Goal: Task Accomplishment & Management: Use online tool/utility

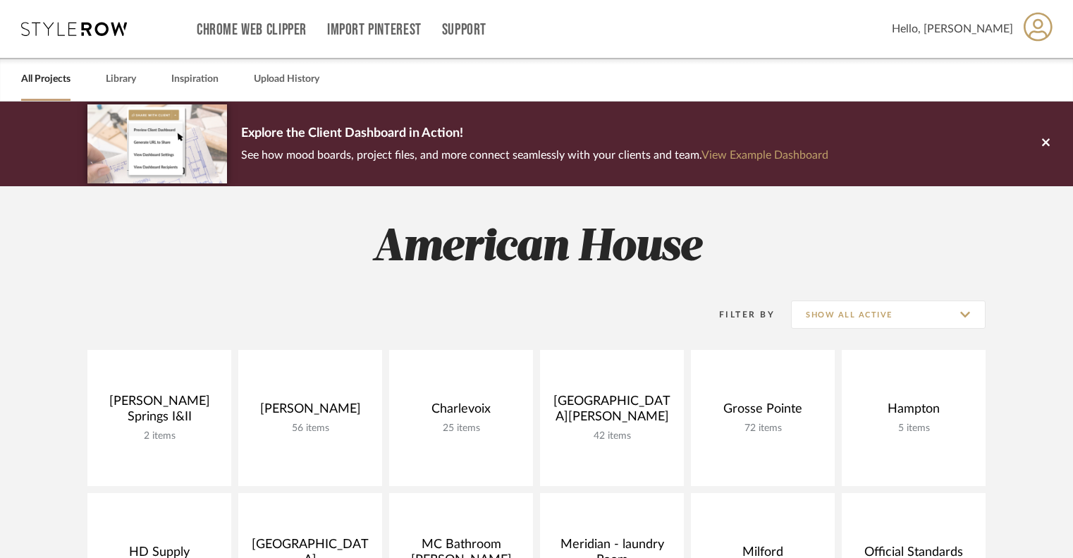
click at [848, 152] on div "Explore the Client Dashboard in Action! See how mood boards, project files, and…" at bounding box center [536, 143] width 898 height 85
click at [822, 156] on link "View Example Dashboard" at bounding box center [765, 154] width 127 height 11
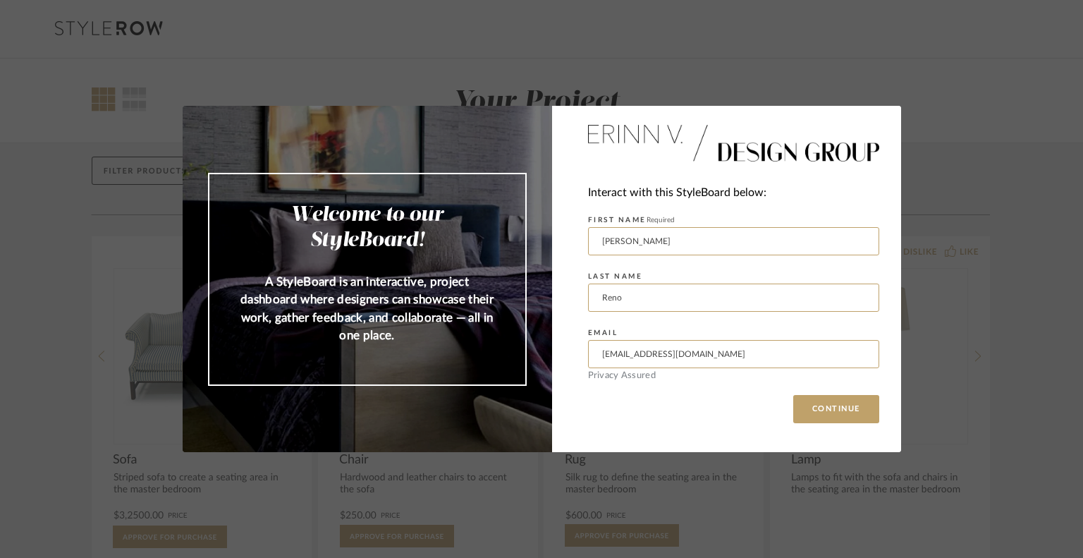
click at [499, 87] on div "Welcome to our StyleBoard! A StyleBoard is an interactive, project dashboard wh…" at bounding box center [541, 279] width 1083 height 558
click at [811, 411] on button "CONTINUE" at bounding box center [836, 409] width 86 height 28
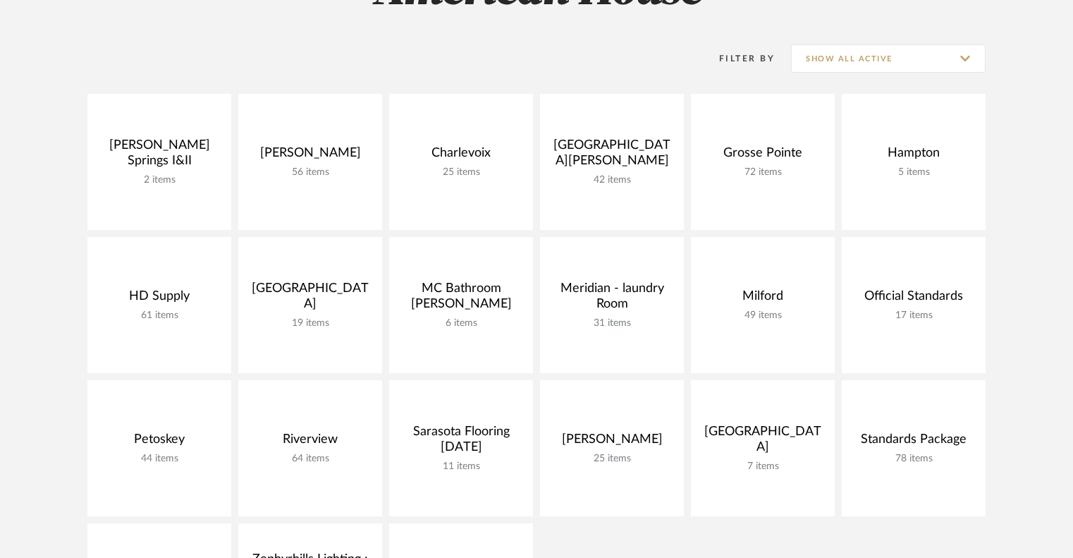
scroll to position [255, 0]
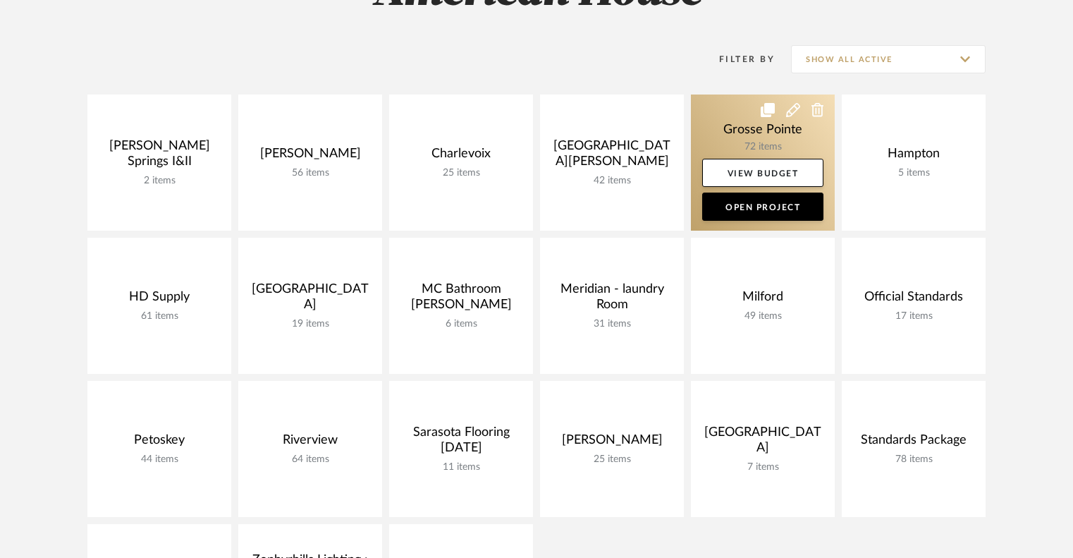
click at [737, 123] on link at bounding box center [763, 162] width 144 height 136
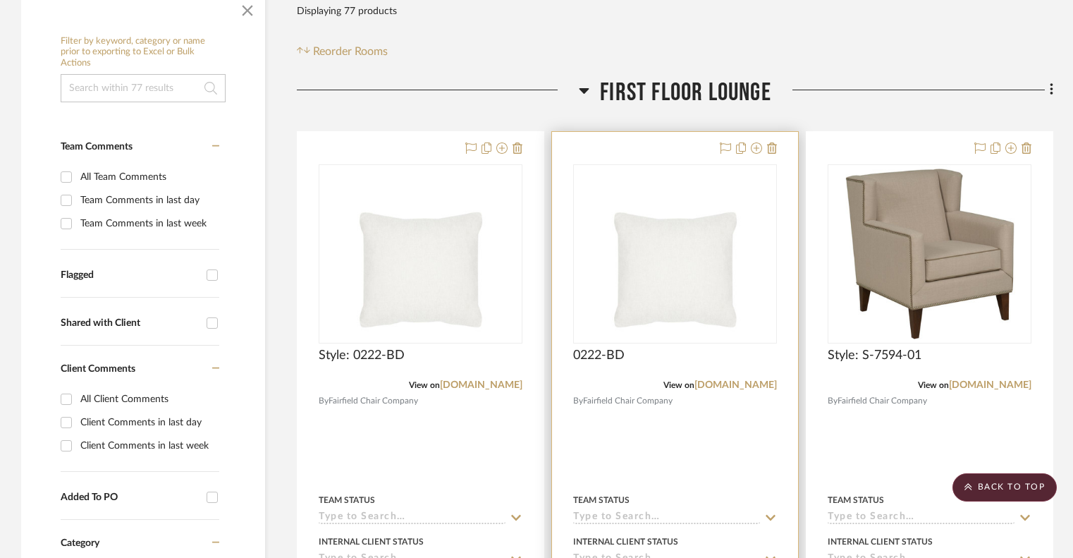
scroll to position [31, 0]
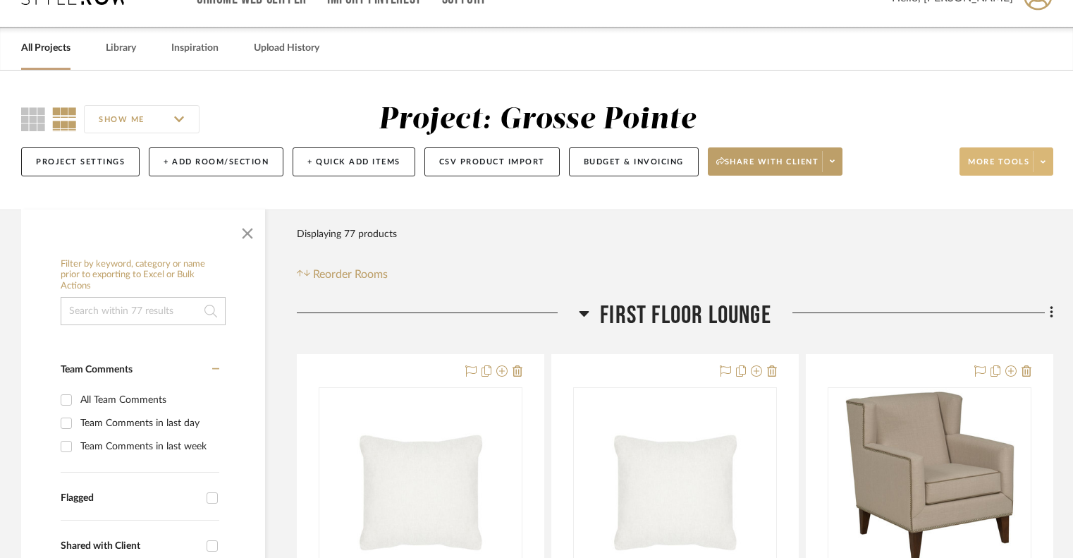
click at [1046, 161] on span at bounding box center [1043, 161] width 20 height 21
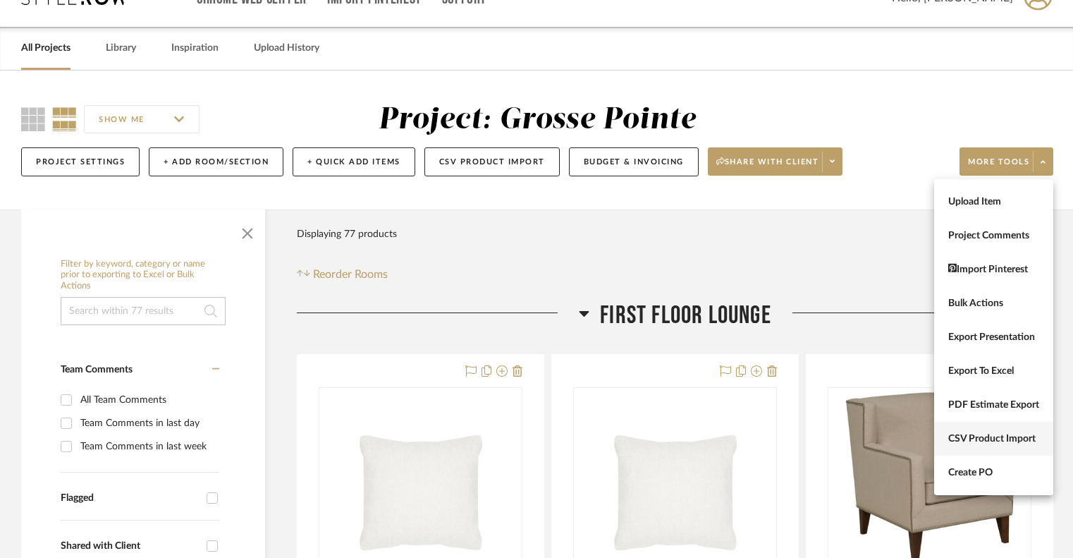
click at [957, 453] on button "CSV Product Import" at bounding box center [993, 439] width 119 height 34
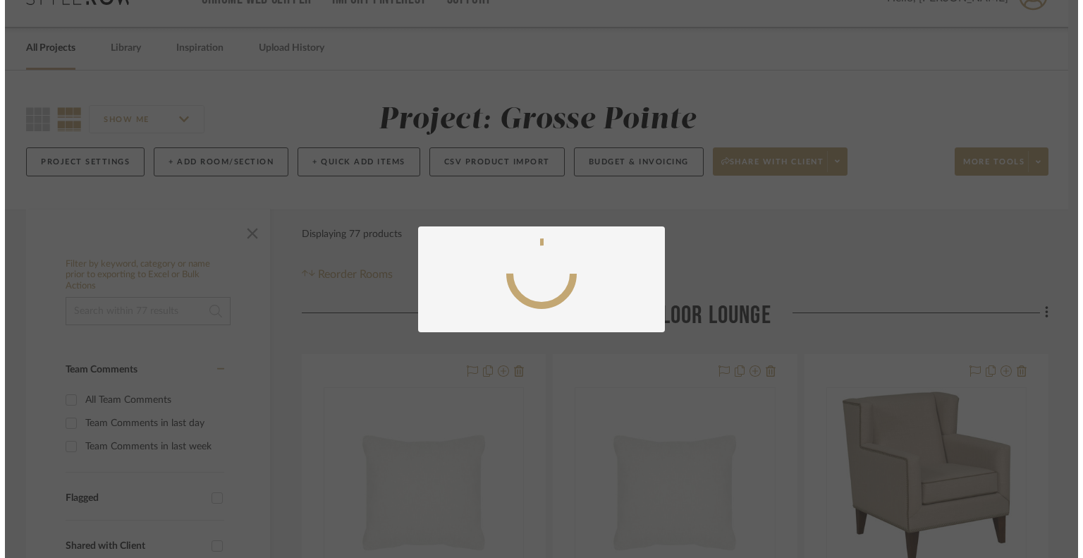
scroll to position [0, 0]
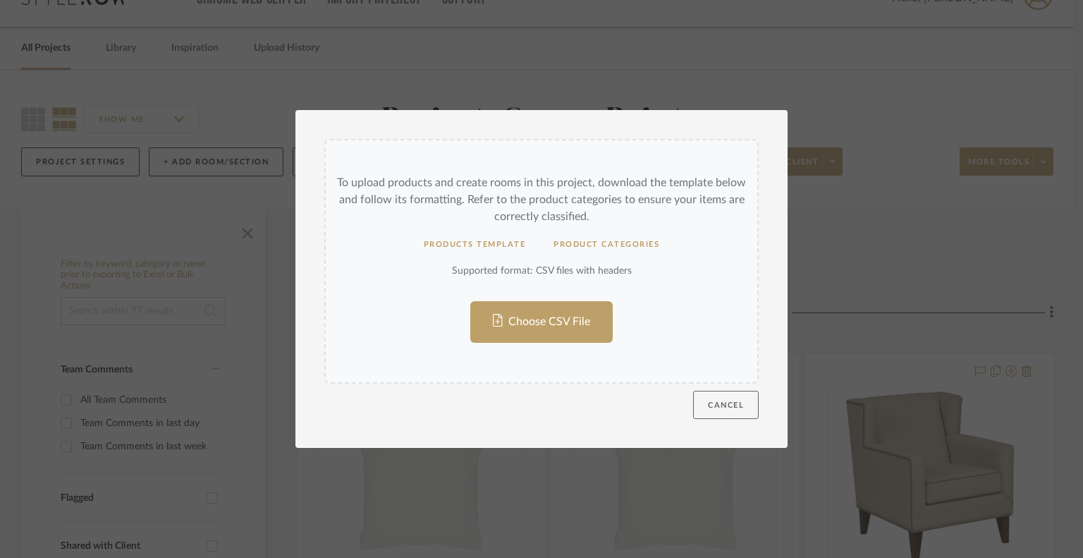
click at [721, 413] on button "Cancel" at bounding box center [726, 405] width 66 height 28
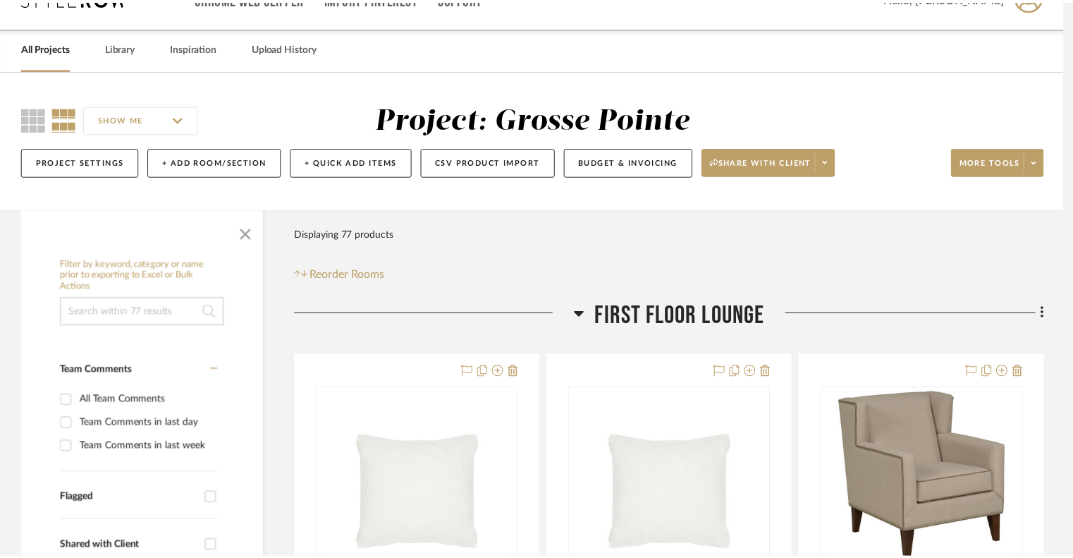
scroll to position [31, 0]
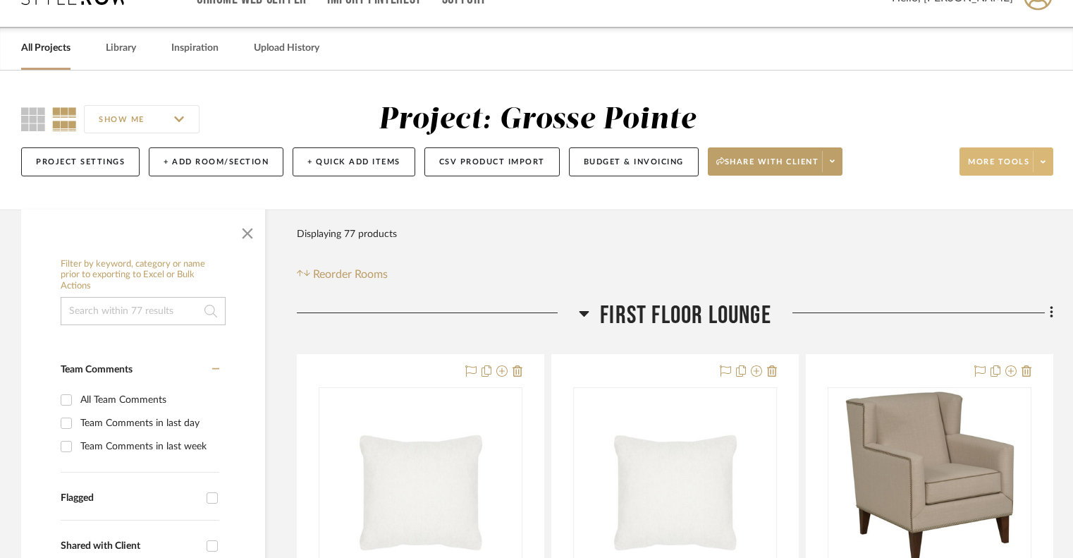
click at [1044, 165] on icon at bounding box center [1043, 162] width 5 height 8
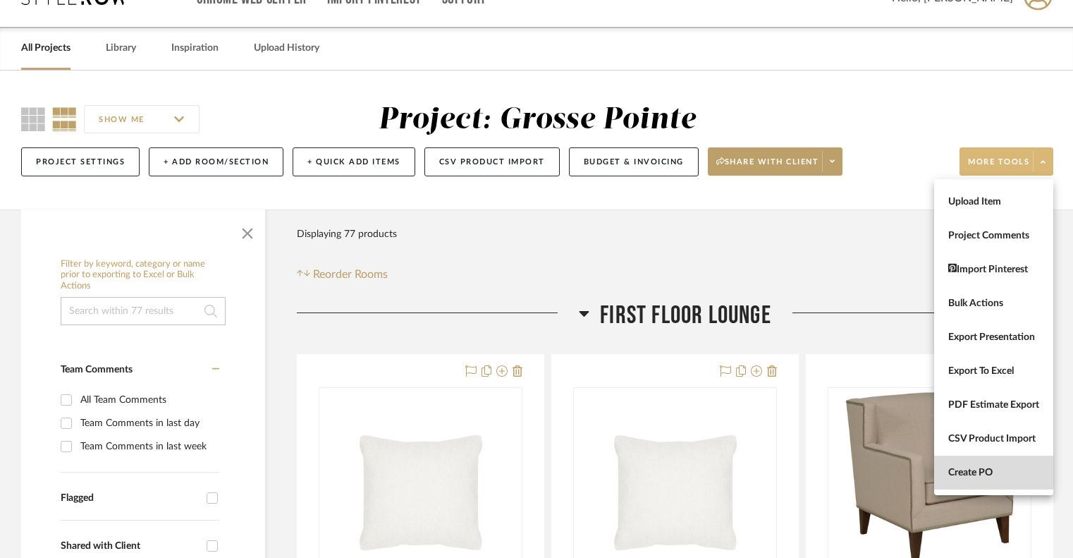
click at [953, 465] on button "Create PO" at bounding box center [993, 473] width 119 height 34
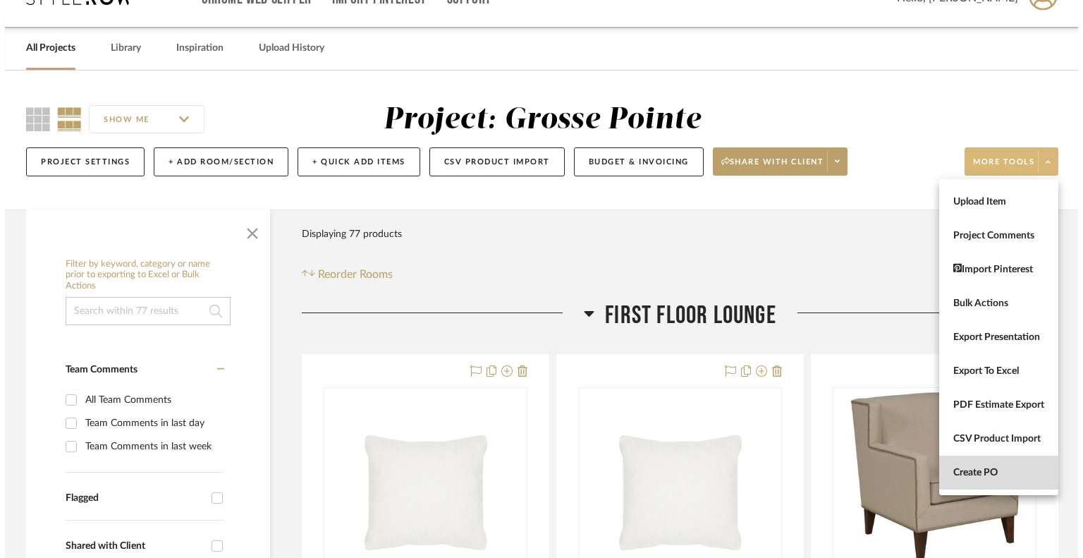
scroll to position [0, 0]
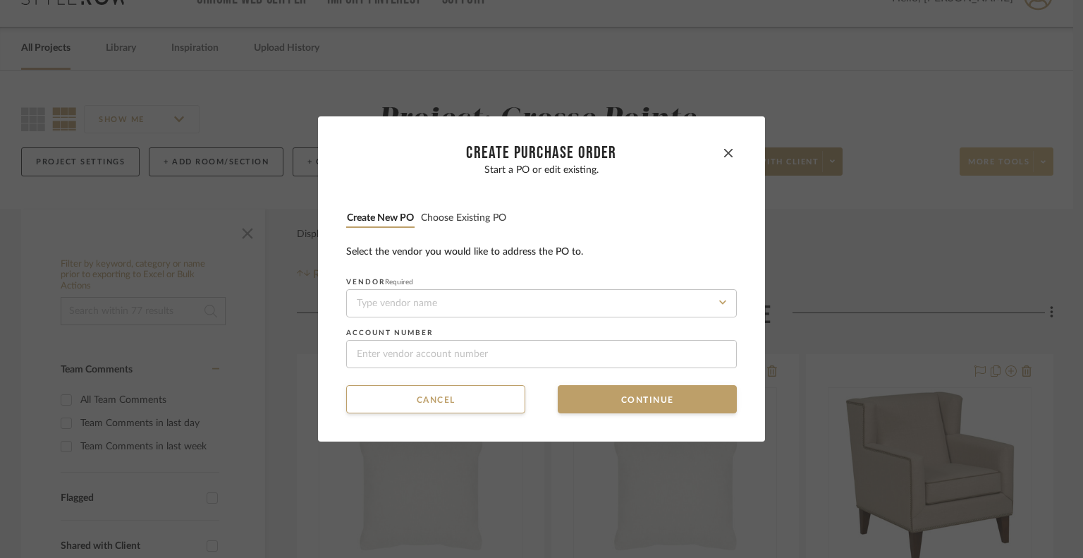
click at [494, 218] on button "Choose existing PO" at bounding box center [463, 218] width 87 height 13
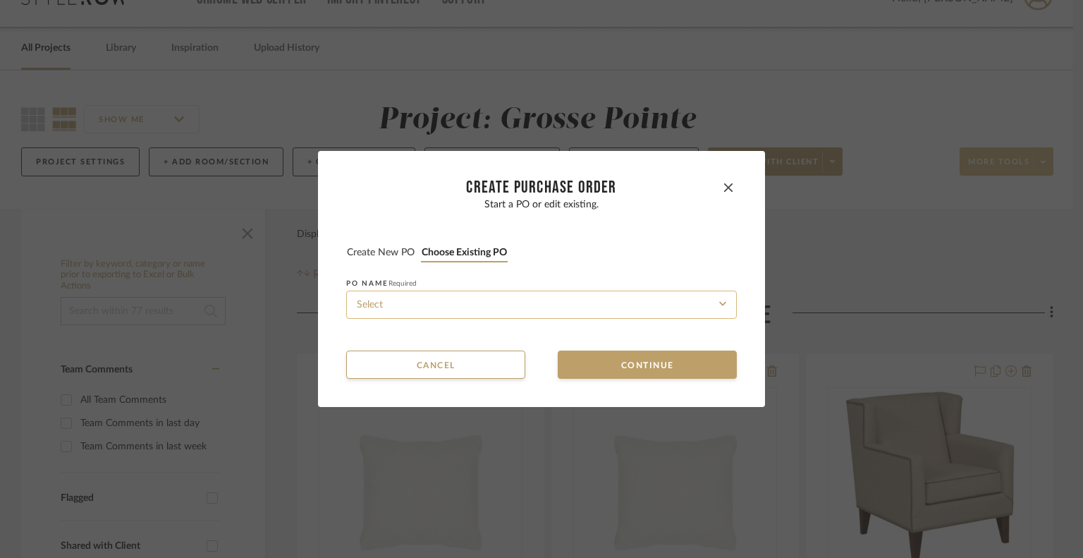
click at [453, 315] on input at bounding box center [541, 305] width 391 height 28
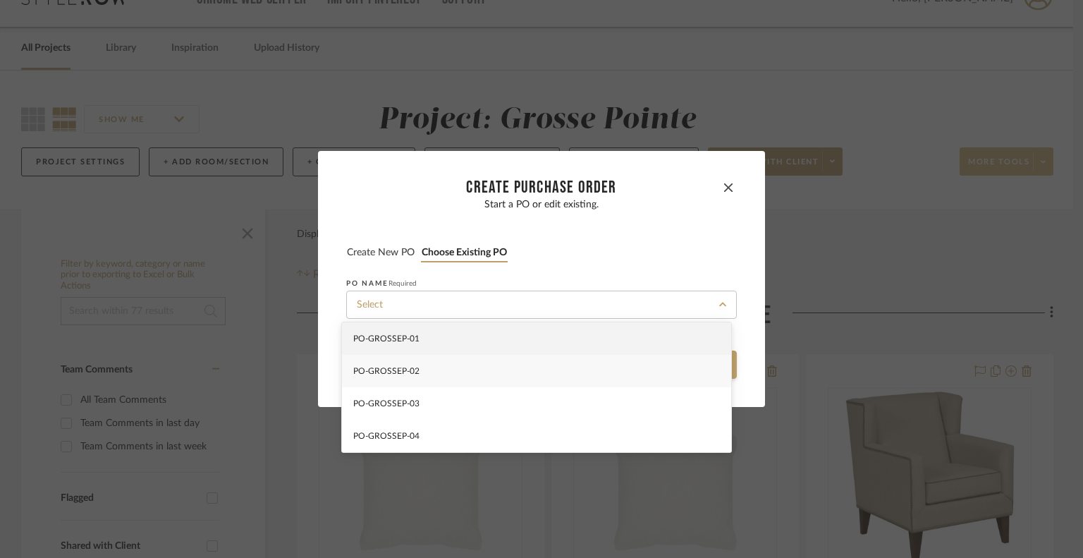
click at [434, 375] on div "PO-GROSSEP-02" at bounding box center [536, 371] width 389 height 32
type input "PO-GROSSEP-02"
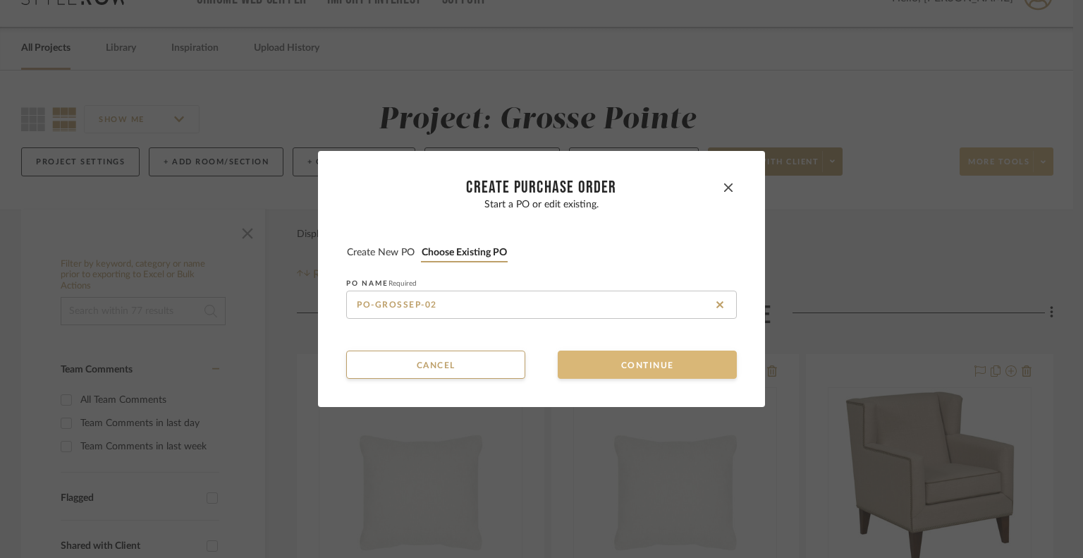
click at [558, 373] on button "Continue" at bounding box center [647, 364] width 179 height 28
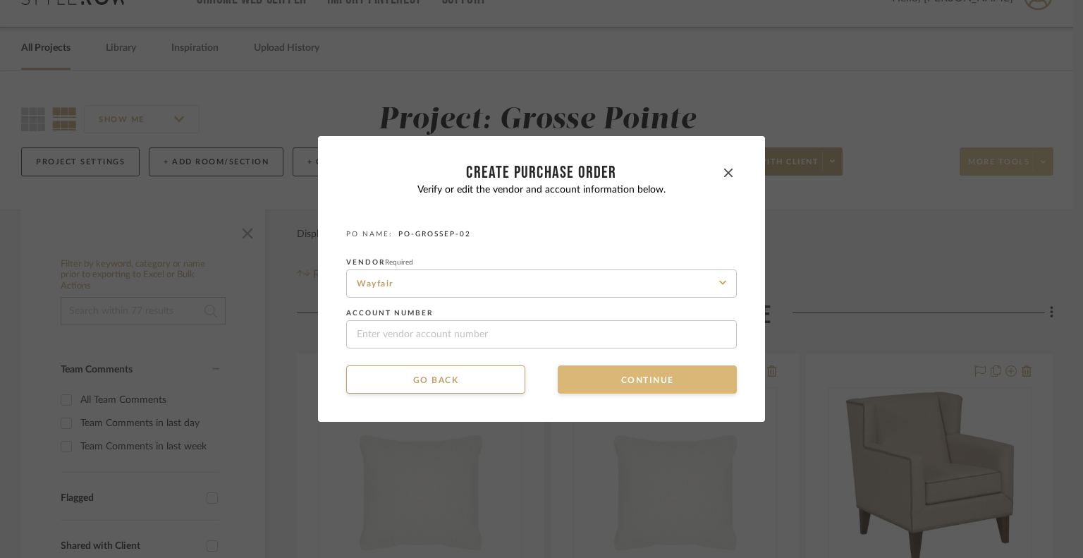
click at [577, 382] on button "Continue" at bounding box center [647, 379] width 179 height 28
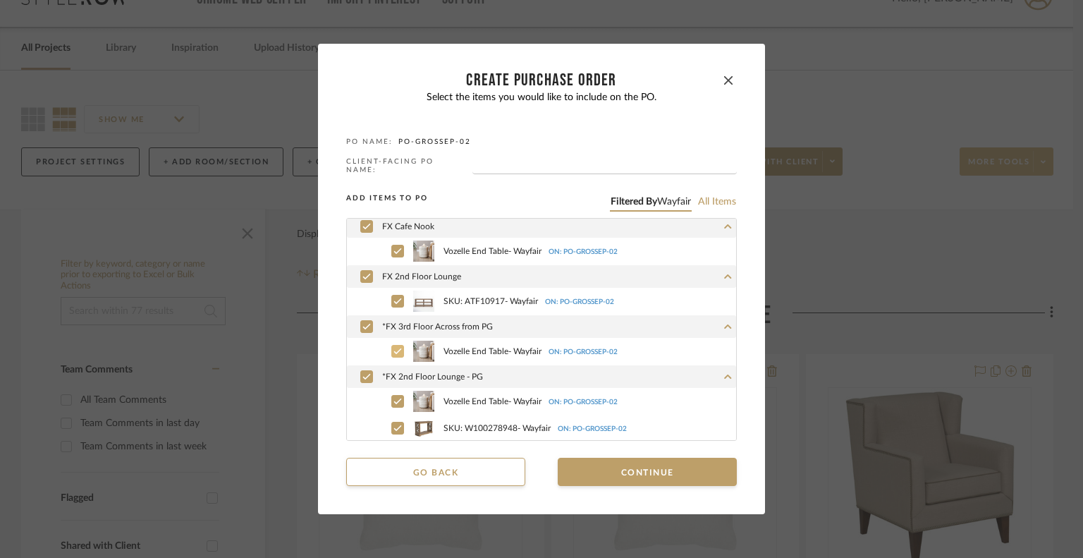
scroll to position [21, 0]
click at [588, 466] on button "Continue" at bounding box center [647, 472] width 179 height 28
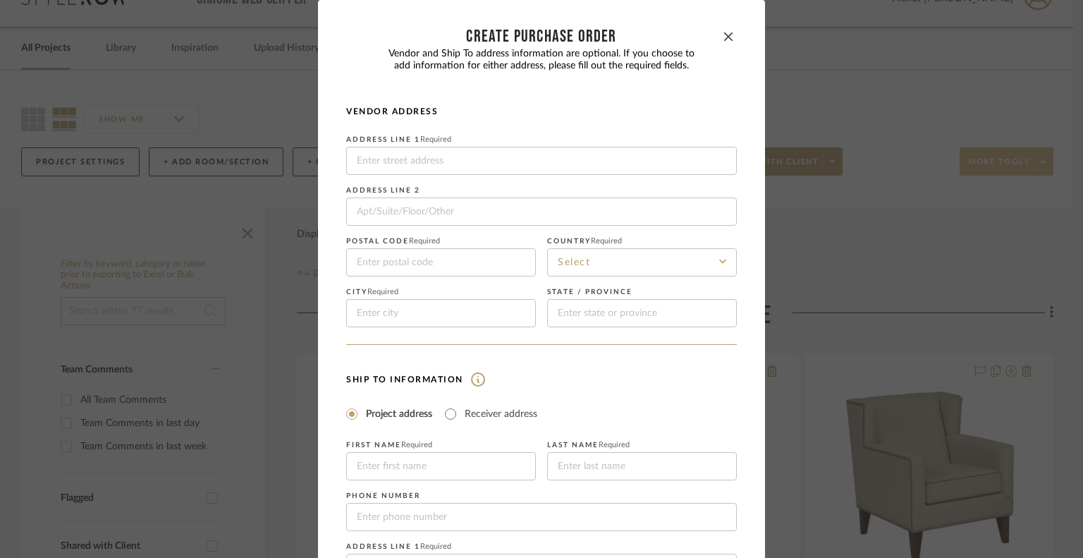
scroll to position [229, 0]
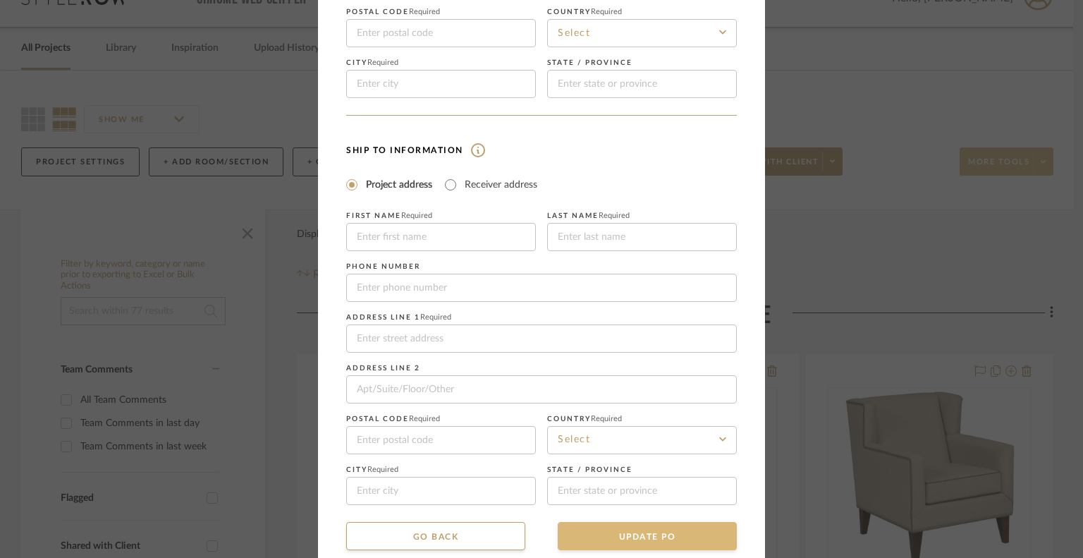
click at [578, 529] on button "UPDATE PO" at bounding box center [647, 536] width 179 height 28
